Goal: Information Seeking & Learning: Find specific page/section

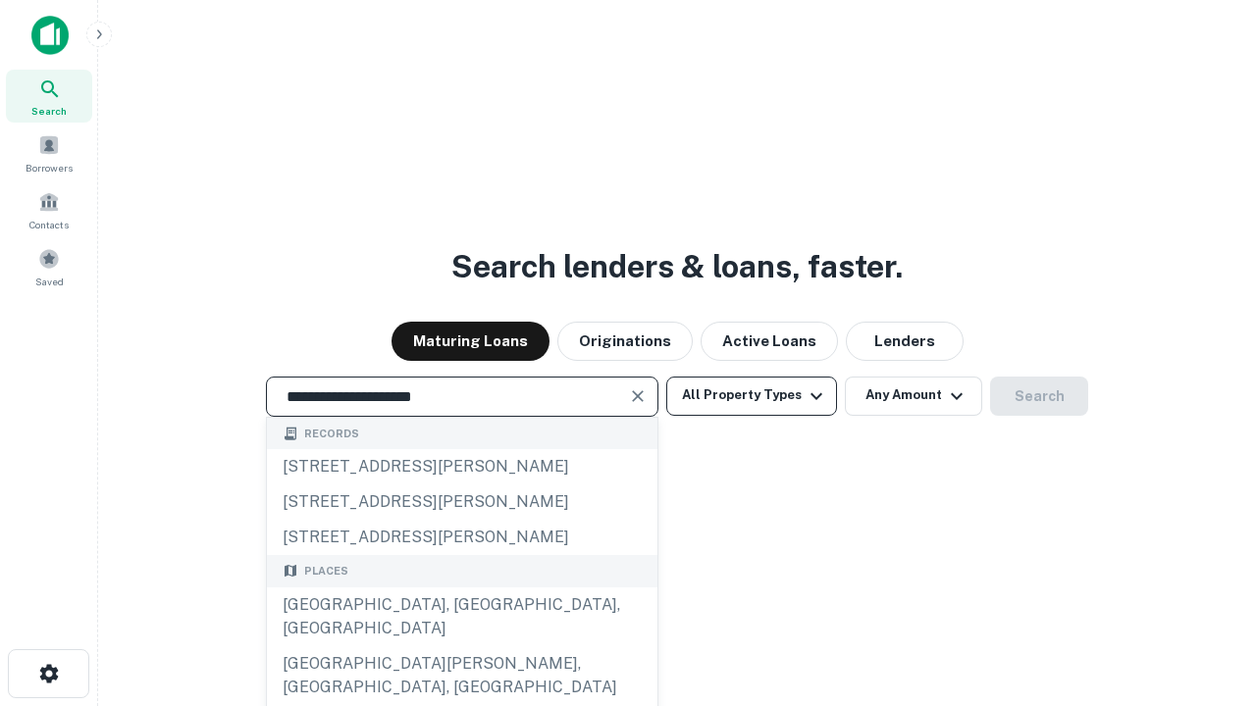
click at [461, 646] on div "[GEOGRAPHIC_DATA], [GEOGRAPHIC_DATA], [GEOGRAPHIC_DATA]" at bounding box center [462, 617] width 390 height 59
click at [751, 395] on button "All Property Types" at bounding box center [751, 396] width 171 height 39
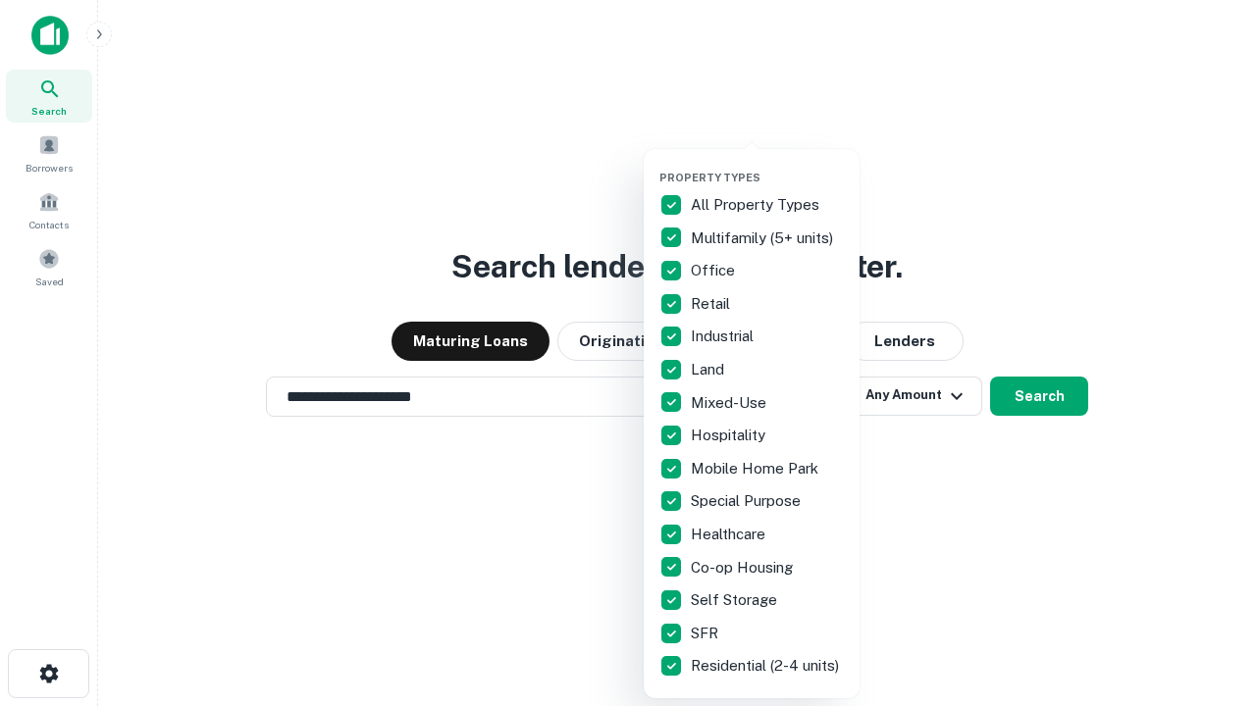
type input "**********"
click at [767, 165] on button "button" at bounding box center [767, 165] width 216 height 1
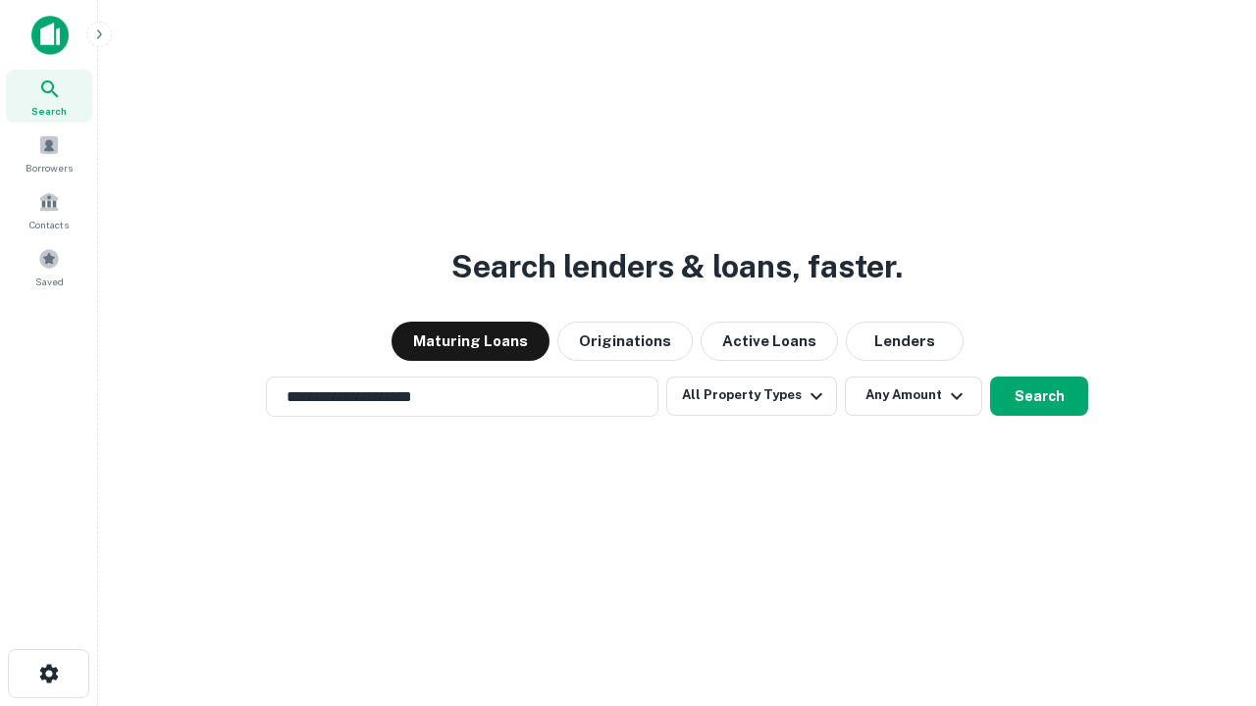
scroll to position [12, 236]
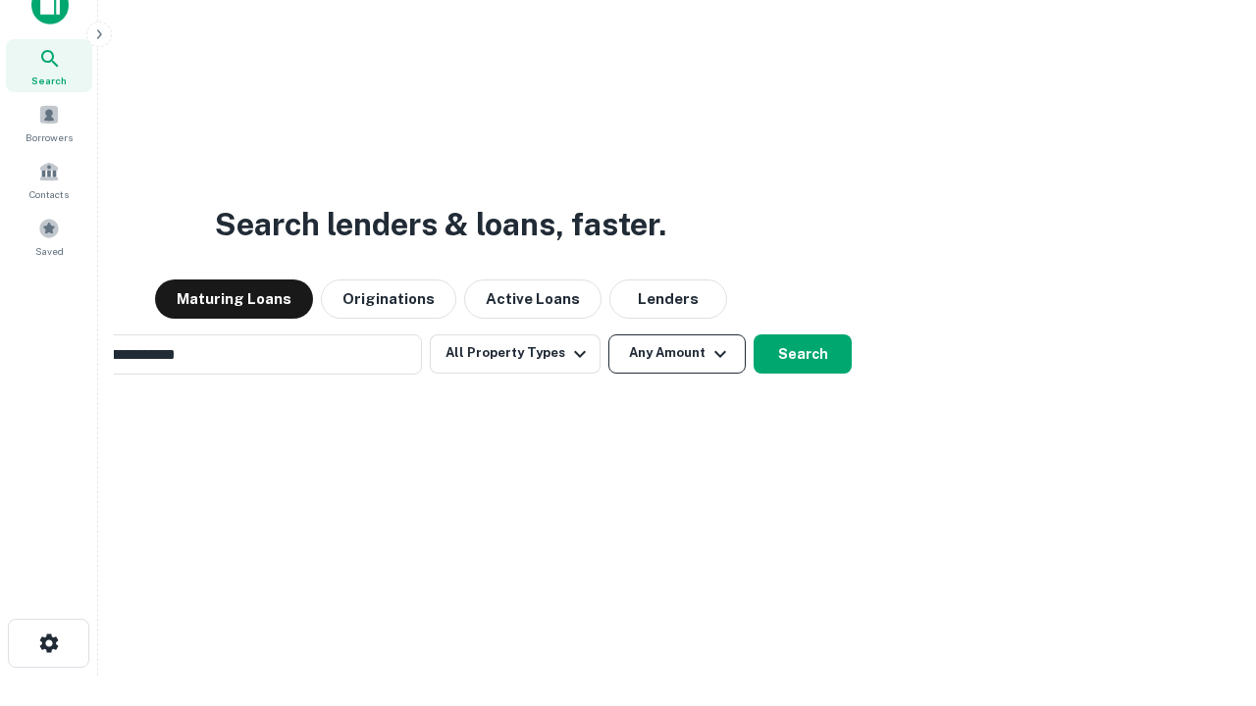
click at [608, 335] on button "Any Amount" at bounding box center [676, 354] width 137 height 39
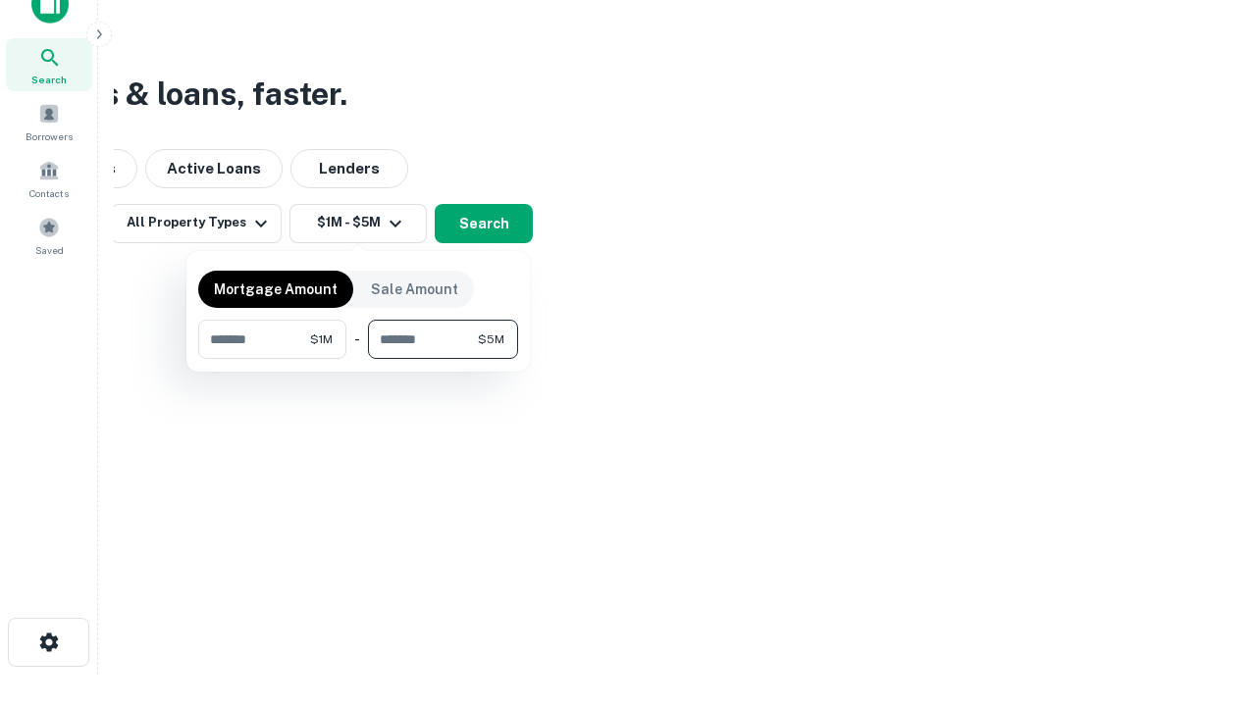
type input "*******"
click at [358, 359] on button "button" at bounding box center [358, 359] width 320 height 1
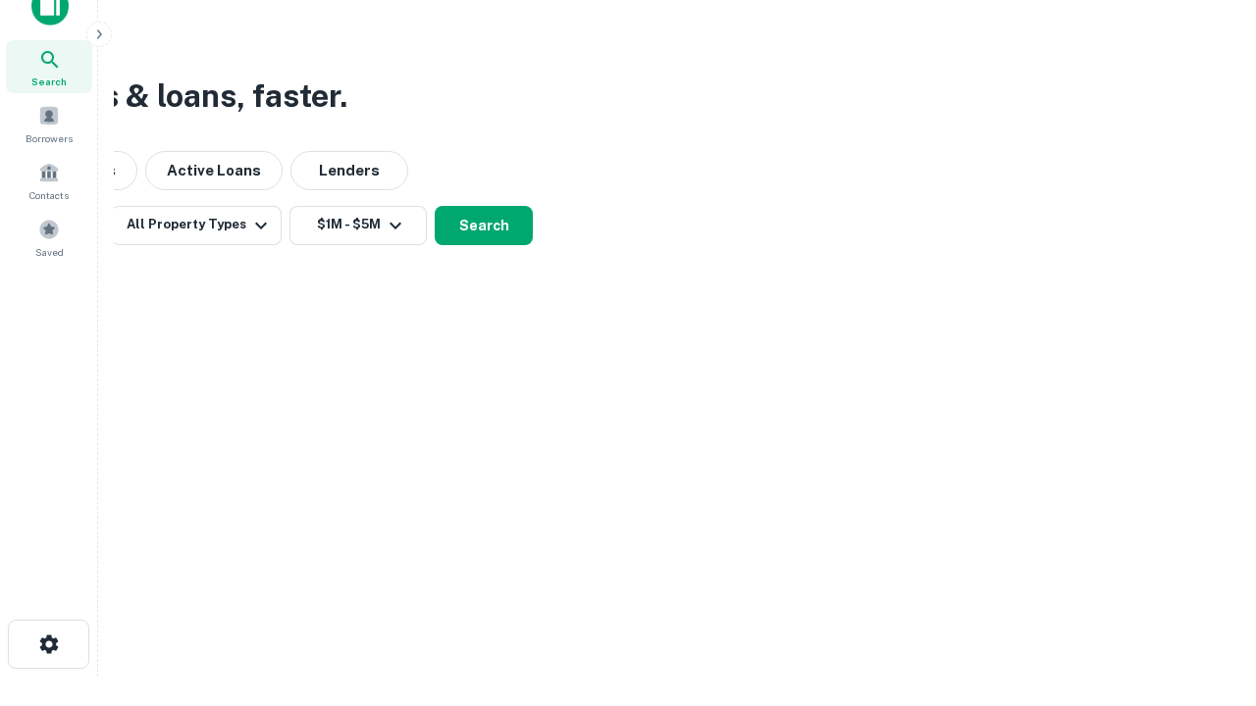
scroll to position [12, 362]
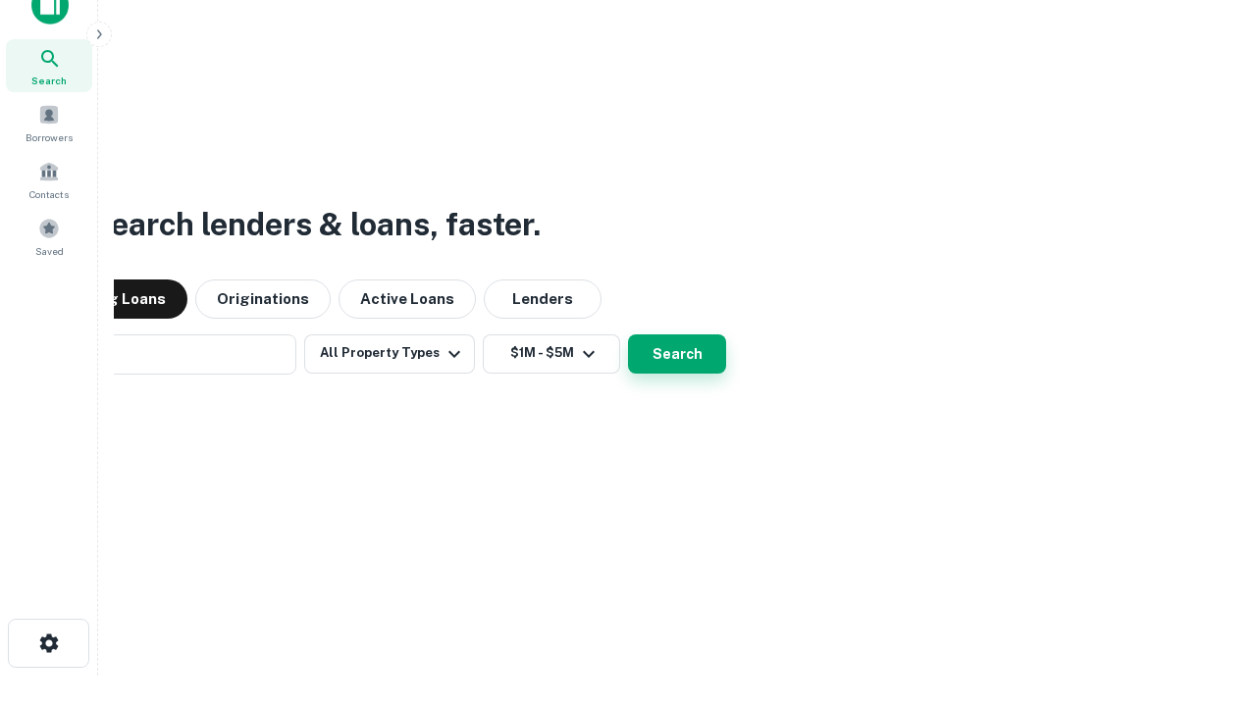
click at [628, 335] on button "Search" at bounding box center [677, 354] width 98 height 39
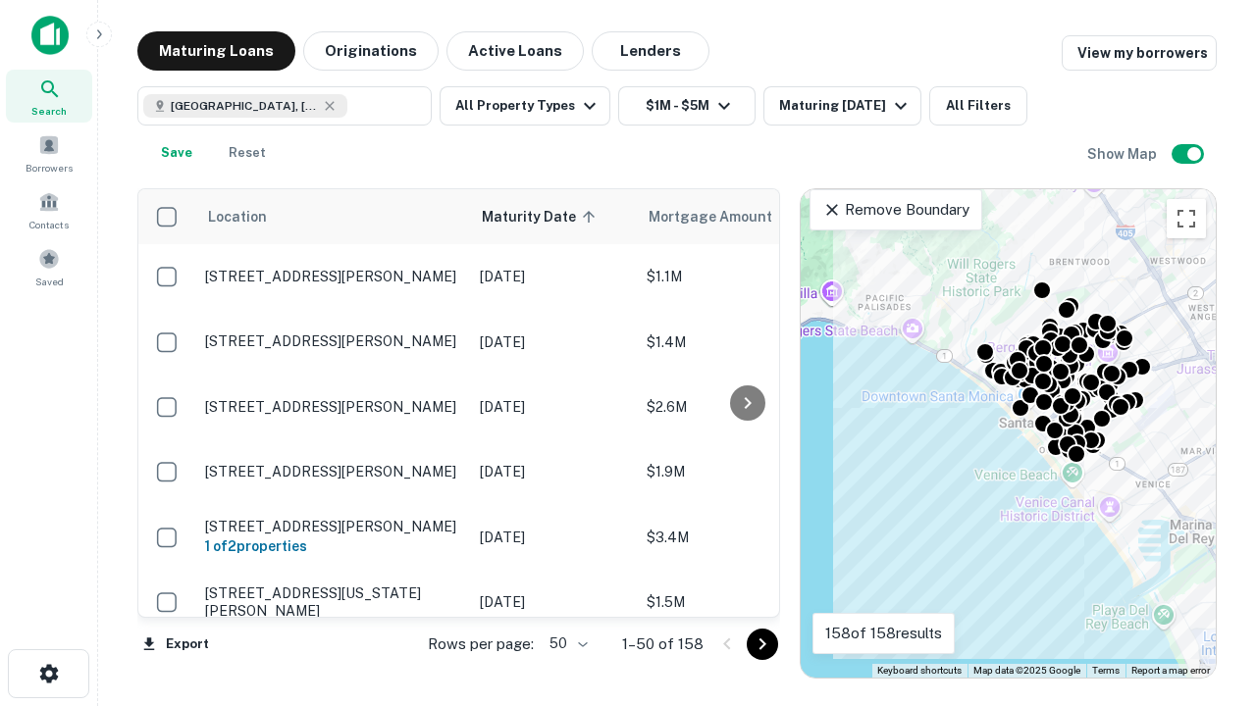
click at [565, 644] on body "Search Borrowers Contacts Saved Maturing Loans Originations Active Loans Lender…" at bounding box center [628, 353] width 1256 height 706
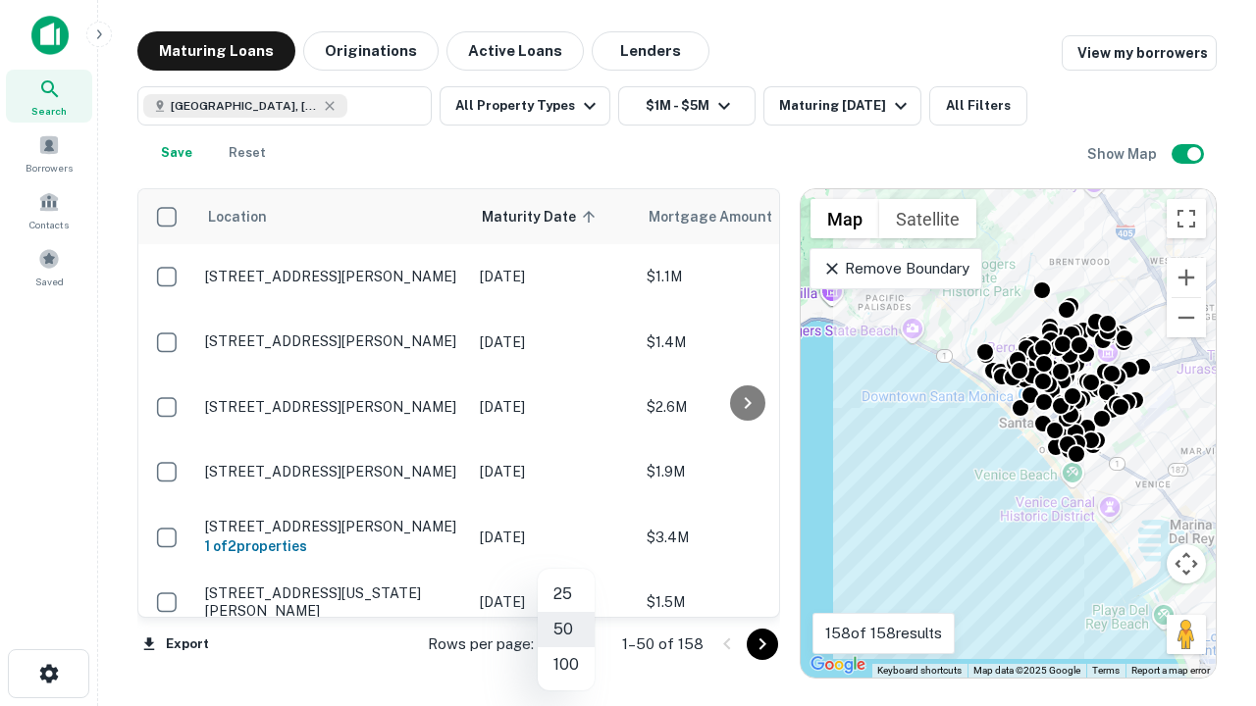
click at [566, 595] on li "25" at bounding box center [566, 594] width 57 height 35
